Goal: Task Accomplishment & Management: Manage account settings

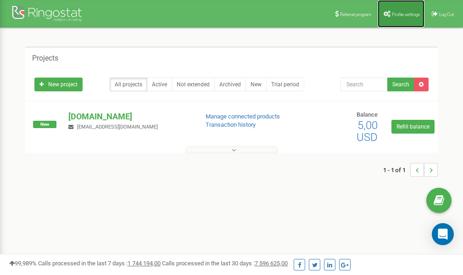
click at [397, 16] on span "Profile settings" at bounding box center [406, 14] width 28 height 5
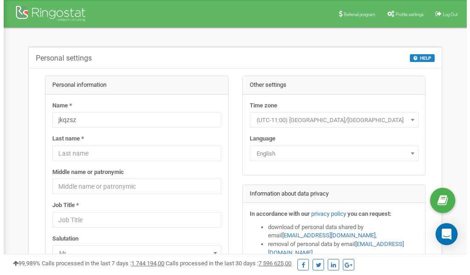
scroll to position [46, 0]
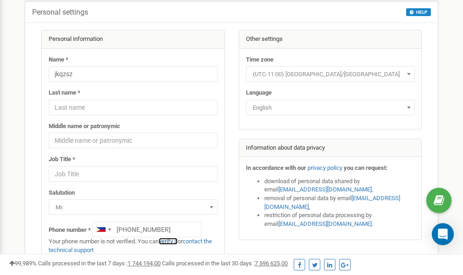
click at [170, 241] on link "verify it" at bounding box center [168, 241] width 19 height 7
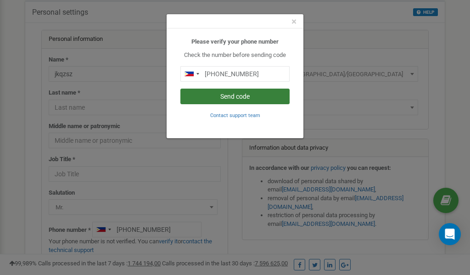
click at [222, 95] on button "Send code" at bounding box center [234, 97] width 109 height 16
